Goal: Task Accomplishment & Management: Complete application form

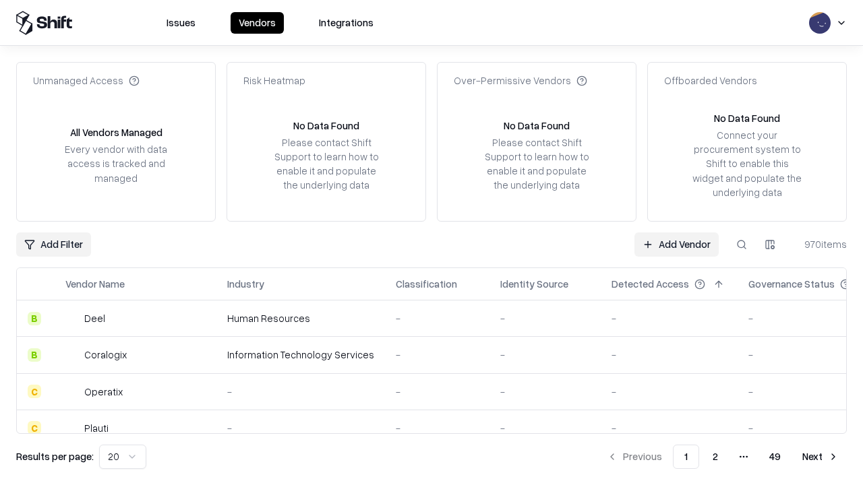
click at [676, 244] on link "Add Vendor" at bounding box center [676, 245] width 84 height 24
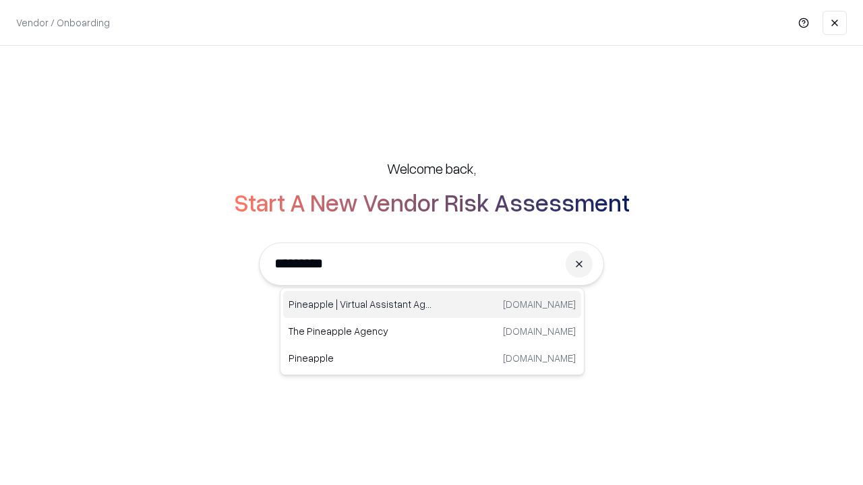
click at [432, 305] on div "Pineapple | Virtual Assistant Agency [DOMAIN_NAME]" at bounding box center [432, 304] width 298 height 27
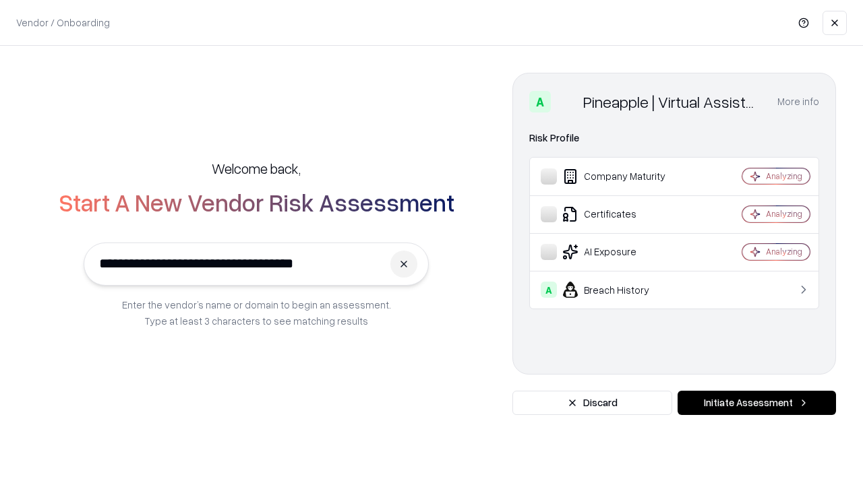
type input "**********"
click at [756, 403] on button "Initiate Assessment" at bounding box center [756, 403] width 158 height 24
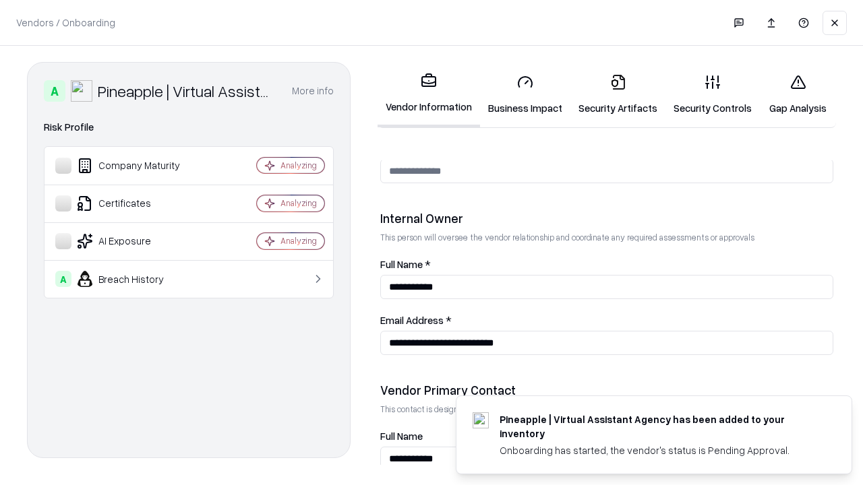
scroll to position [698, 0]
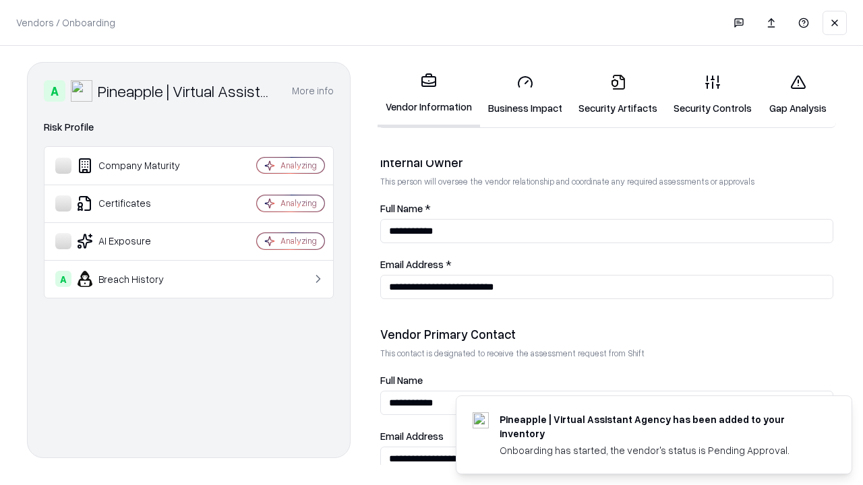
click at [525, 94] on link "Business Impact" at bounding box center [525, 94] width 90 height 63
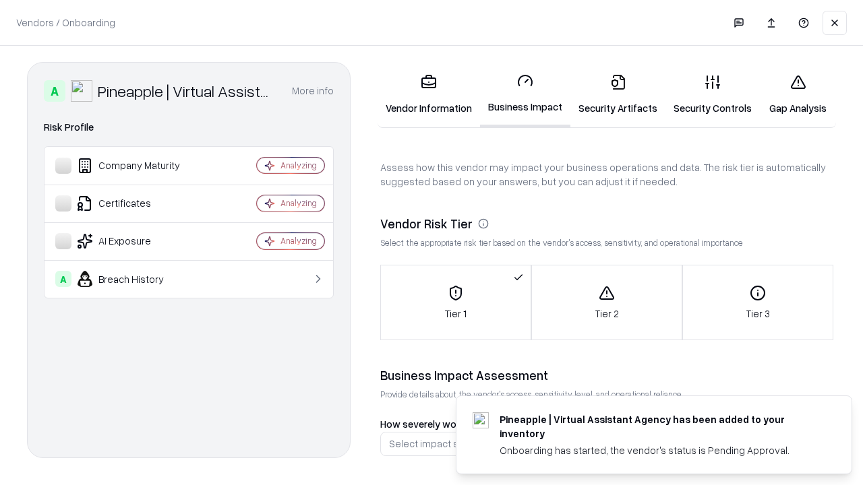
click at [617, 94] on link "Security Artifacts" at bounding box center [617, 94] width 95 height 63
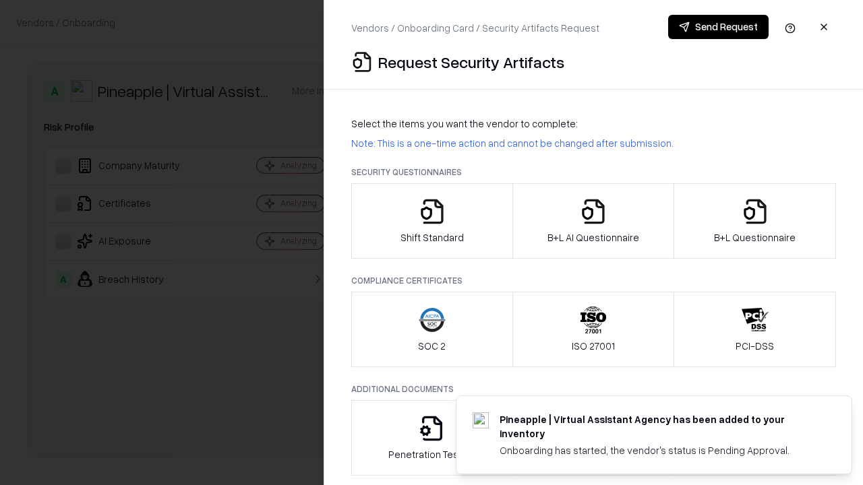
click at [431, 221] on icon "button" at bounding box center [432, 211] width 27 height 27
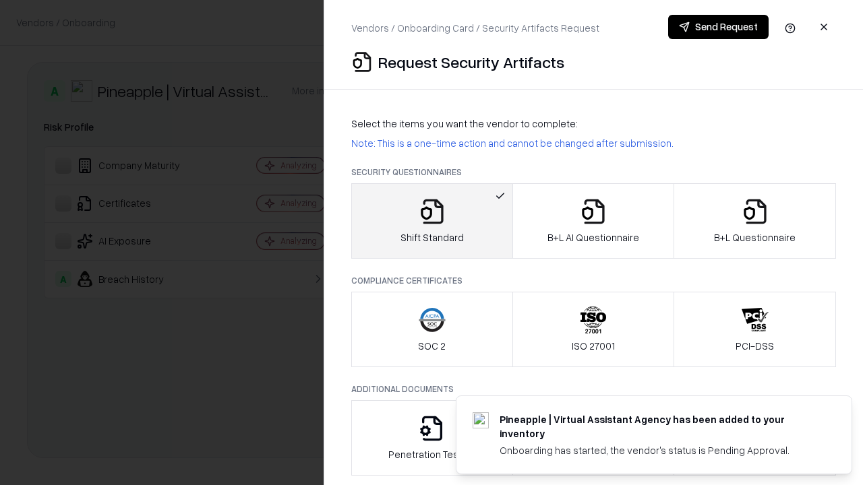
click at [718, 27] on button "Send Request" at bounding box center [718, 27] width 100 height 24
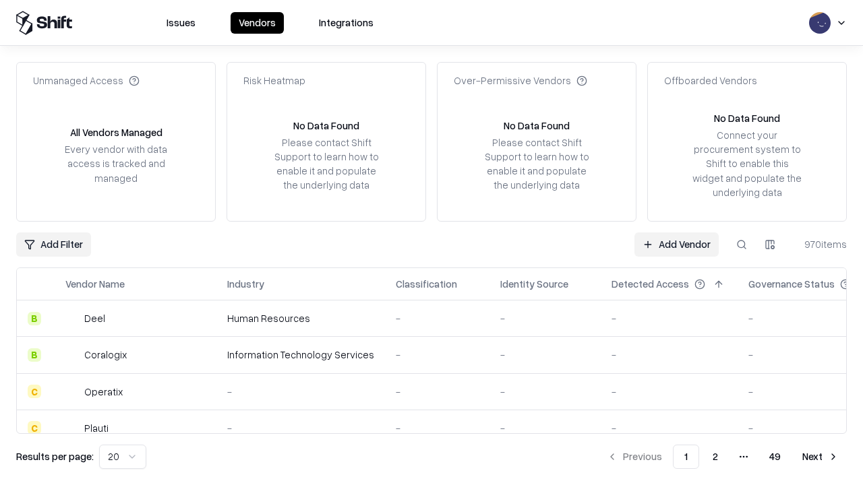
click at [741, 244] on button at bounding box center [741, 245] width 24 height 24
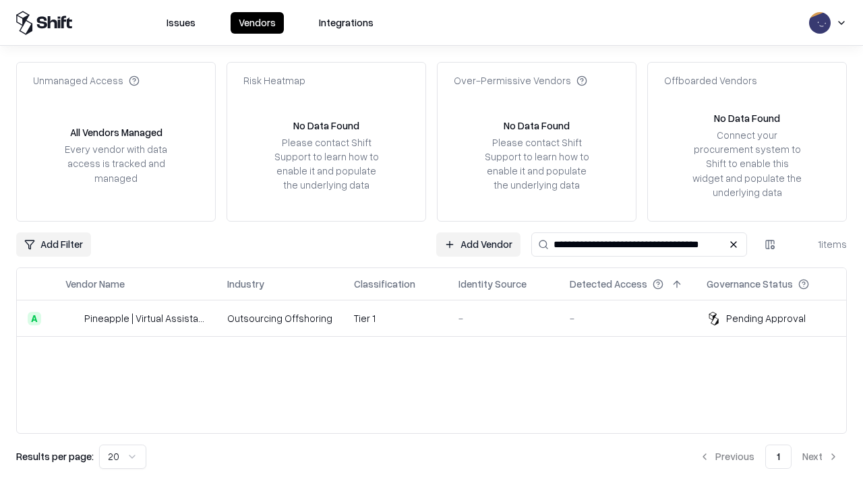
type input "**********"
click at [439, 318] on td "Tier 1" at bounding box center [395, 319] width 104 height 36
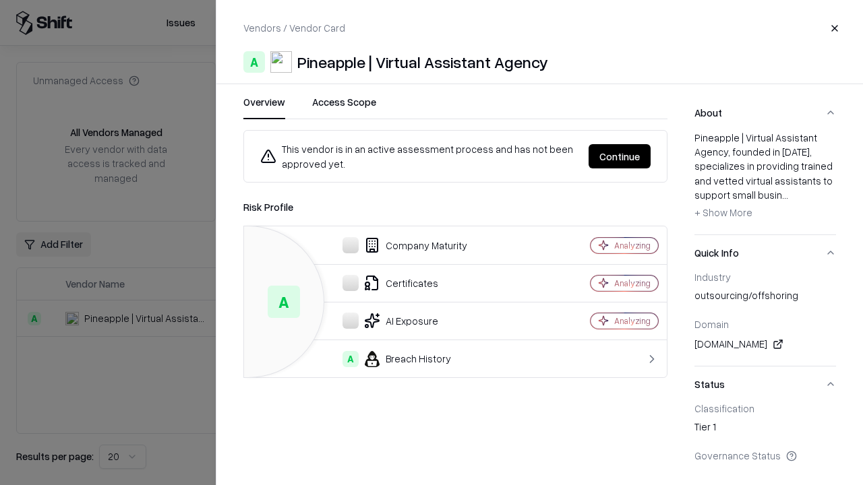
click at [619, 156] on button "Continue" at bounding box center [619, 156] width 62 height 24
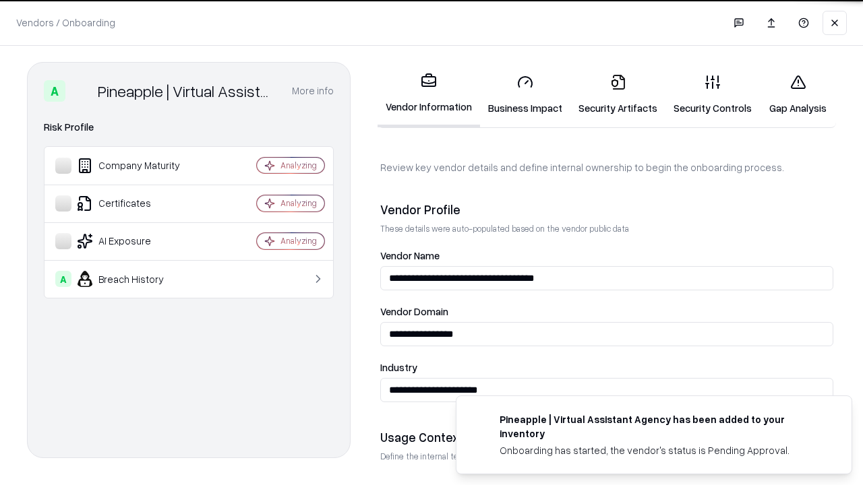
click at [617, 94] on link "Security Artifacts" at bounding box center [617, 94] width 95 height 63
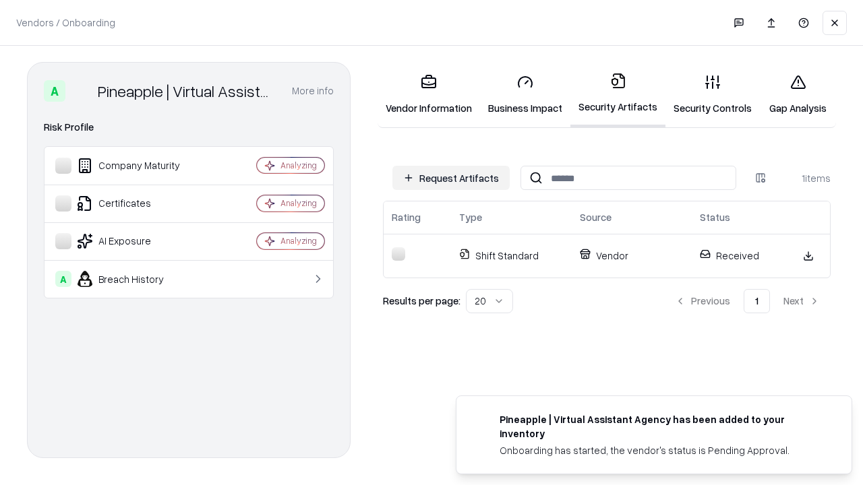
click at [712, 94] on link "Security Controls" at bounding box center [712, 94] width 94 height 63
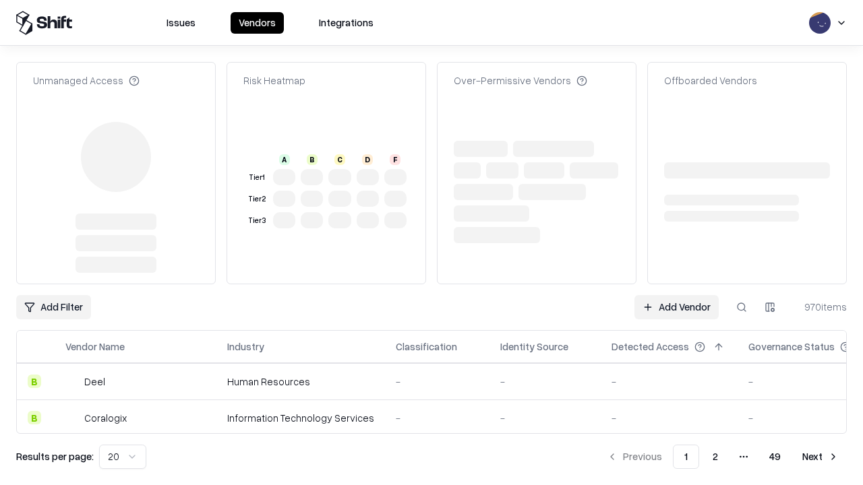
click at [676, 295] on link "Add Vendor" at bounding box center [676, 307] width 84 height 24
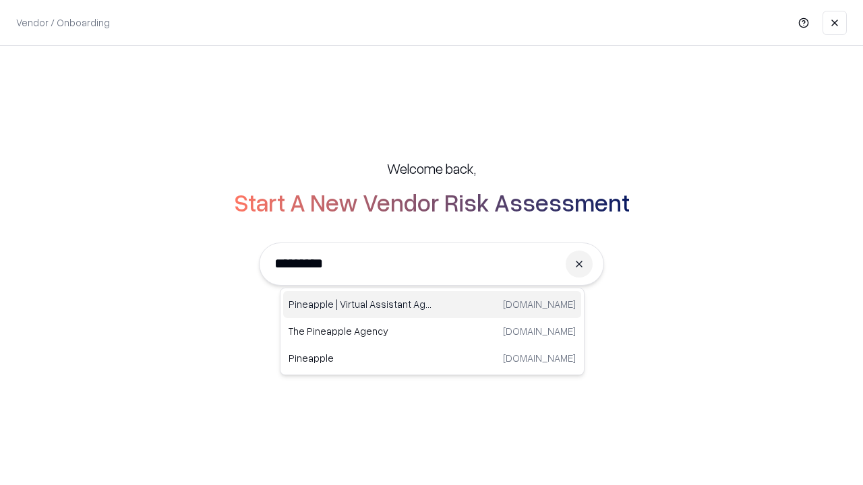
click at [432, 305] on div "Pineapple | Virtual Assistant Agency [DOMAIN_NAME]" at bounding box center [432, 304] width 298 height 27
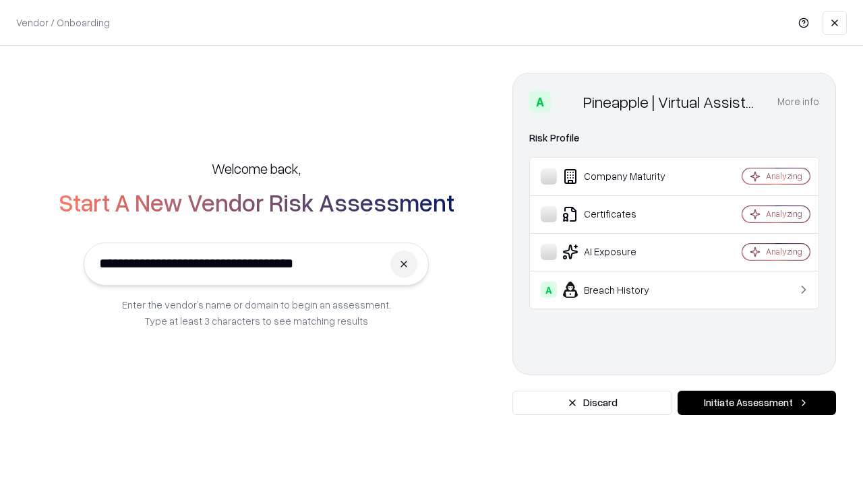
type input "**********"
click at [756, 403] on button "Initiate Assessment" at bounding box center [756, 403] width 158 height 24
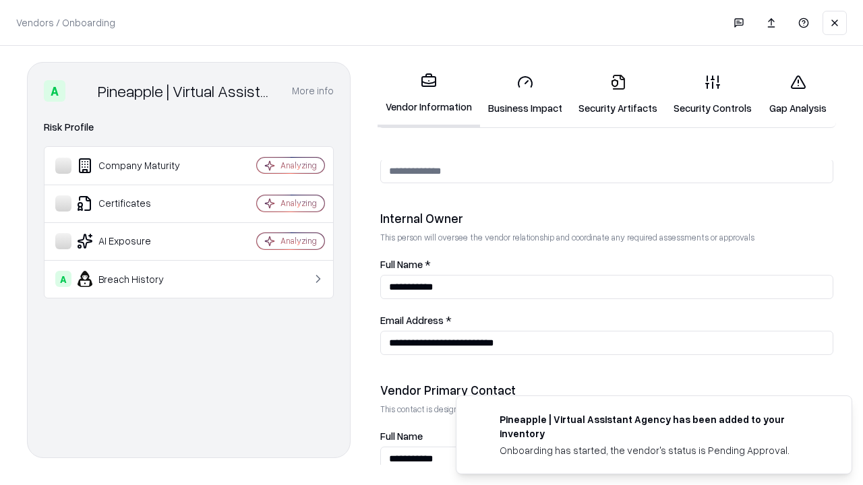
scroll to position [698, 0]
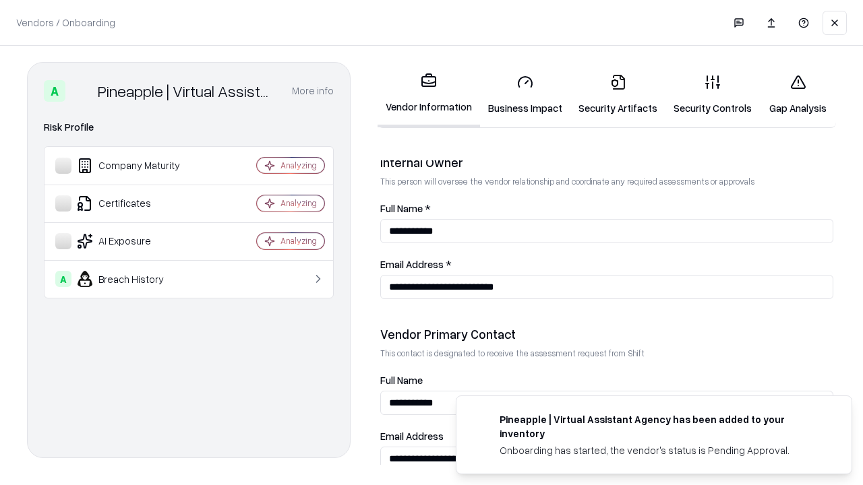
click at [797, 94] on link "Gap Analysis" at bounding box center [798, 94] width 76 height 63
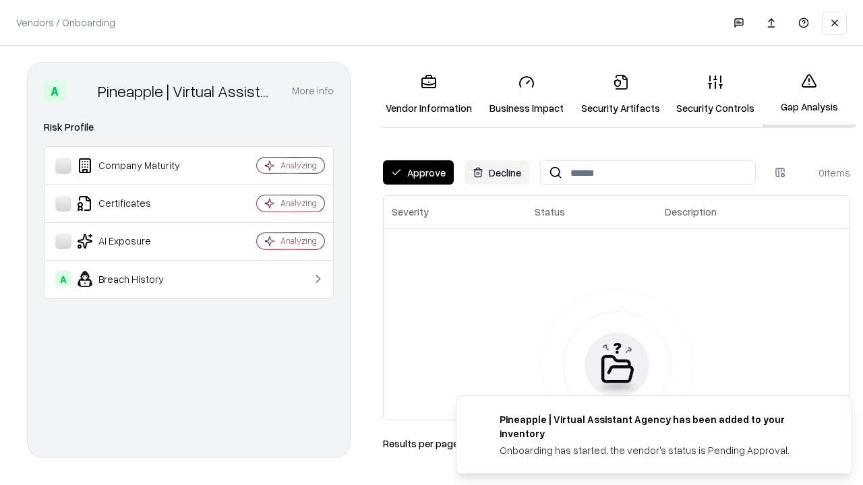
click at [418, 173] on button "Approve" at bounding box center [418, 172] width 71 height 24
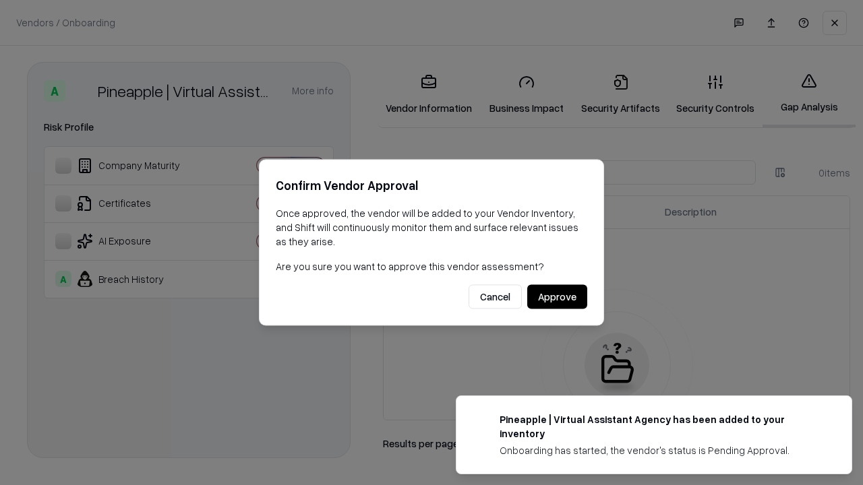
click at [557, 297] on button "Approve" at bounding box center [557, 297] width 60 height 24
